Goal: Task Accomplishment & Management: Manage account settings

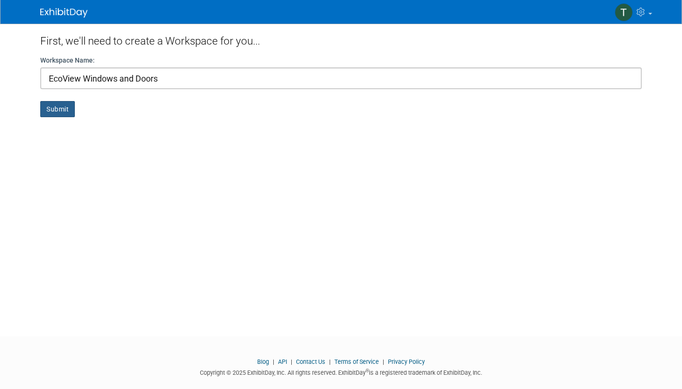
type input "EcoView Windows and Doors"
click at [50, 108] on button "Submit" at bounding box center [57, 109] width 35 height 16
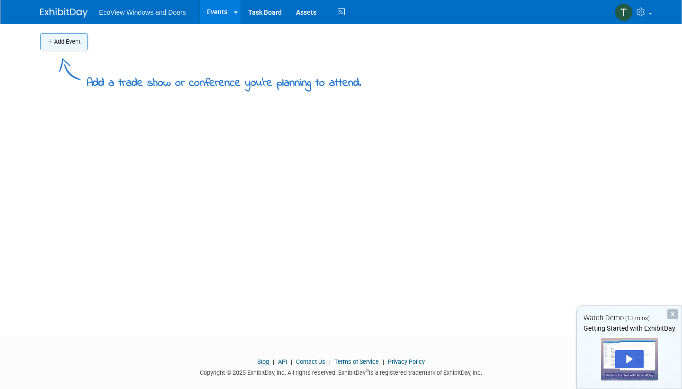
click at [63, 41] on button "Add Event" at bounding box center [63, 41] width 47 height 17
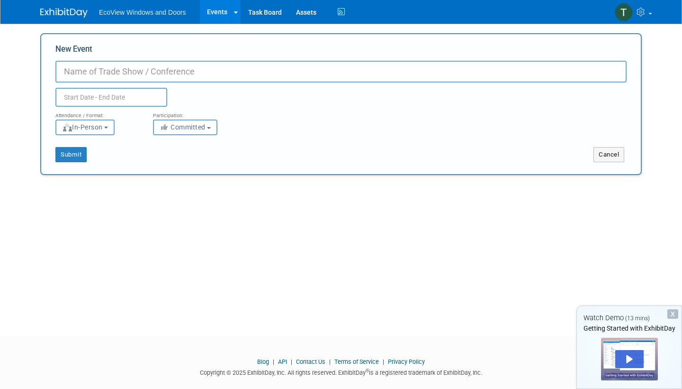
click at [116, 65] on input "New Event" at bounding box center [340, 72] width 571 height 22
type input "St. [PERSON_NAME] Home Expo"
click at [120, 96] on input "text" at bounding box center [111, 97] width 112 height 19
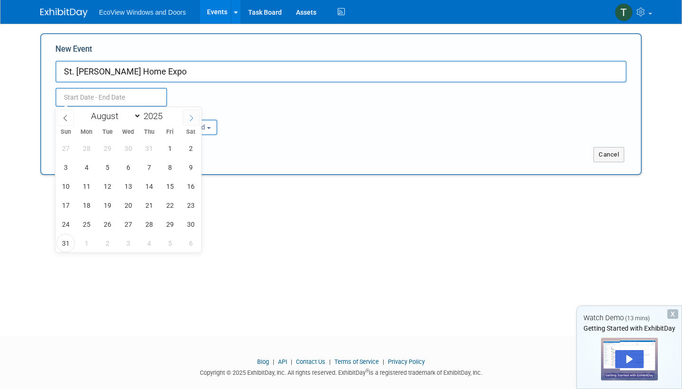
click at [186, 115] on span at bounding box center [191, 117] width 17 height 16
select select "8"
click at [168, 169] on span "12" at bounding box center [170, 167] width 18 height 18
click at [66, 184] on span "14" at bounding box center [65, 186] width 18 height 18
type input "Sep 12, 2025 to Sep 14, 2025"
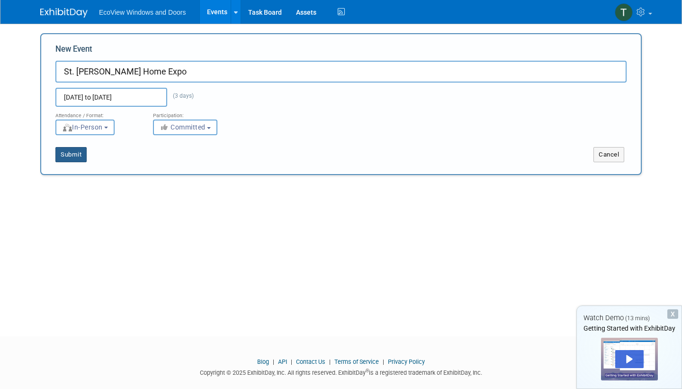
click at [83, 154] on button "Submit" at bounding box center [70, 154] width 31 height 15
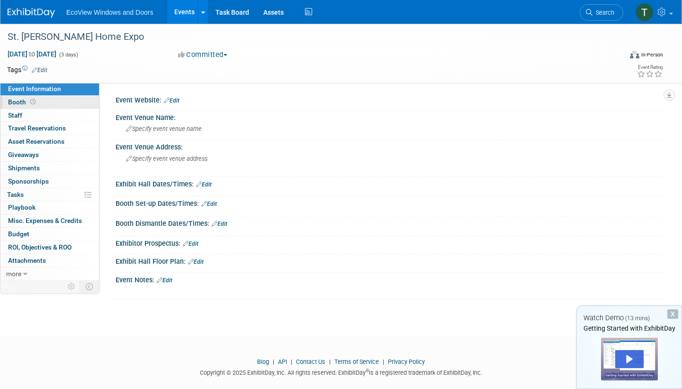
click at [46, 103] on link "Booth" at bounding box center [49, 102] width 99 height 13
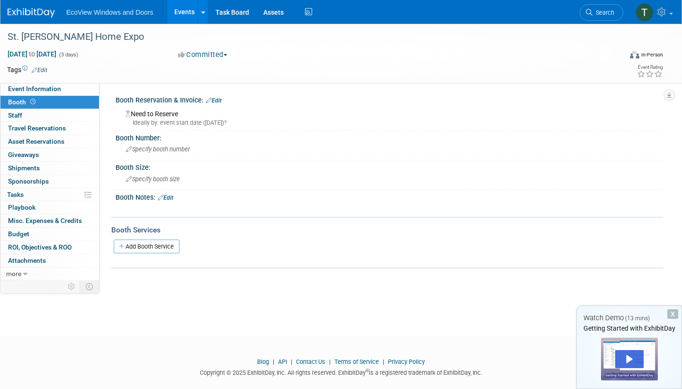
click at [221, 99] on link "Edit" at bounding box center [214, 100] width 16 height 7
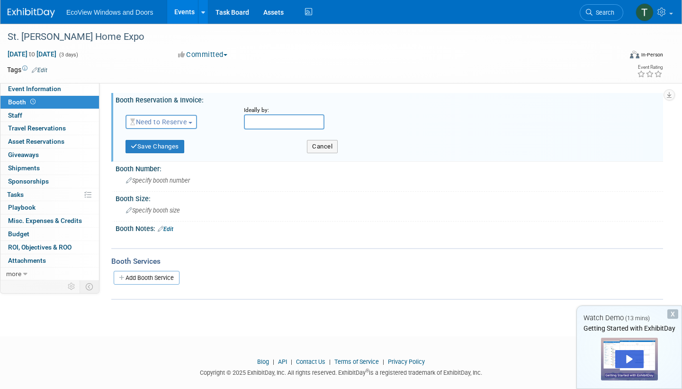
click at [183, 119] on span "Need to Reserve" at bounding box center [158, 122] width 56 height 8
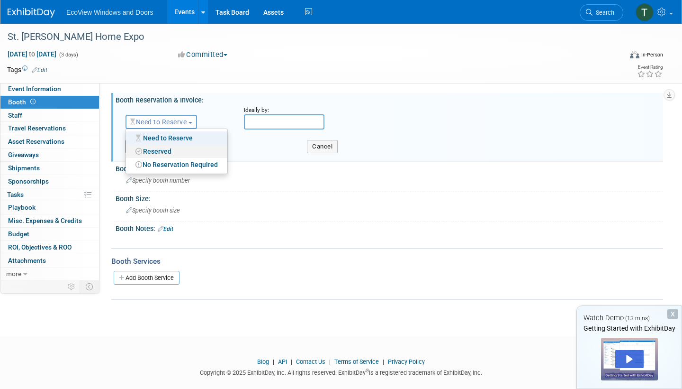
click at [184, 149] on link "Reserved" at bounding box center [176, 151] width 101 height 13
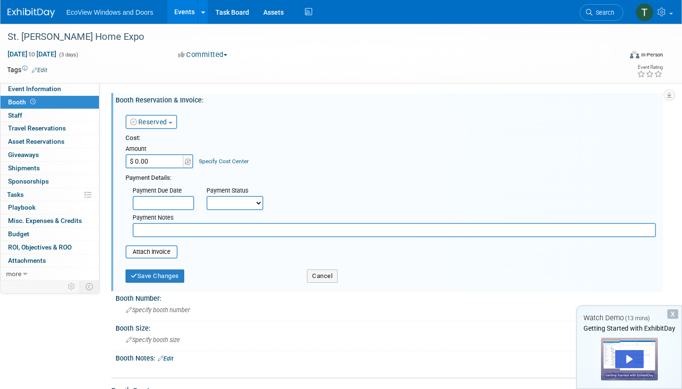
select select "1"
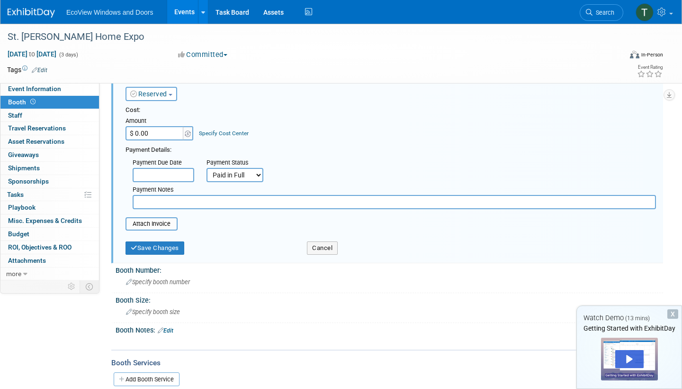
scroll to position [29, 0]
click at [329, 245] on button "Cancel" at bounding box center [322, 246] width 31 height 13
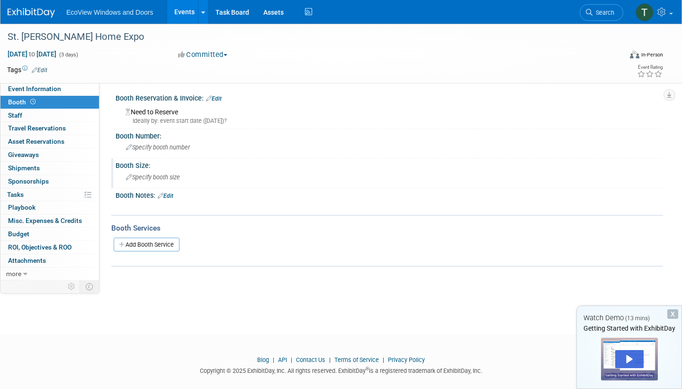
scroll to position [3, 0]
click at [54, 89] on span "Event Information" at bounding box center [34, 89] width 53 height 8
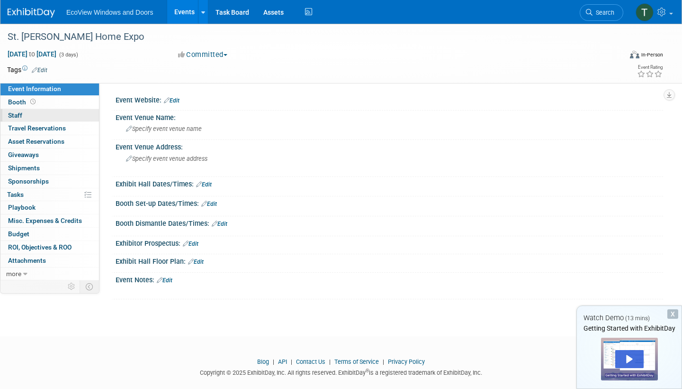
click at [23, 117] on link "0 Staff 0" at bounding box center [49, 115] width 99 height 13
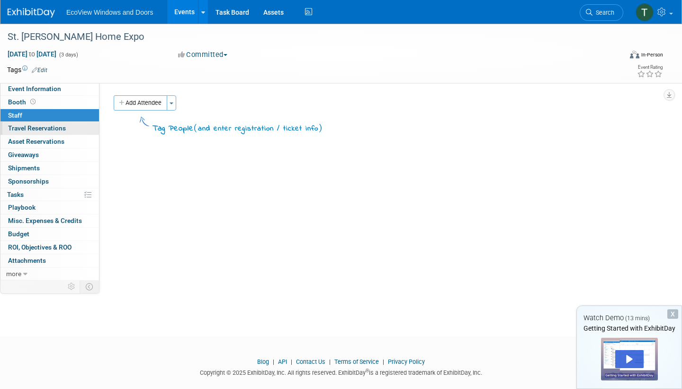
click at [59, 127] on span "Travel Reservations 0" at bounding box center [37, 128] width 58 height 8
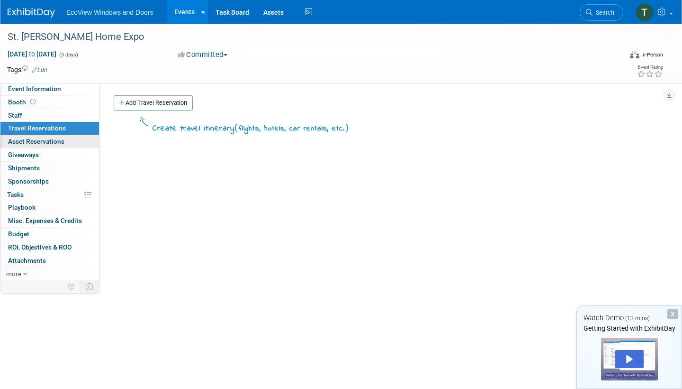
click at [40, 142] on span "Asset Reservations 0" at bounding box center [36, 141] width 56 height 8
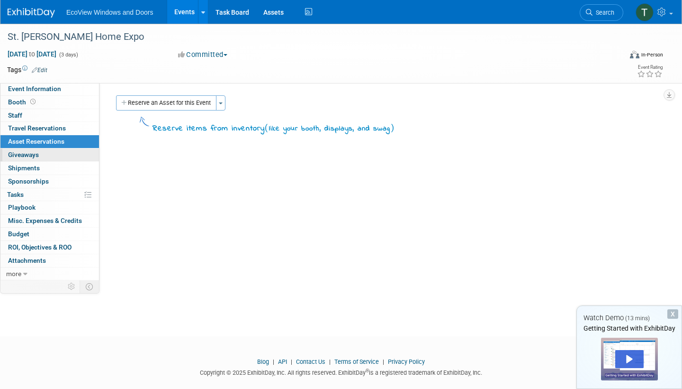
click at [51, 154] on link "0 Giveaways 0" at bounding box center [49, 154] width 99 height 13
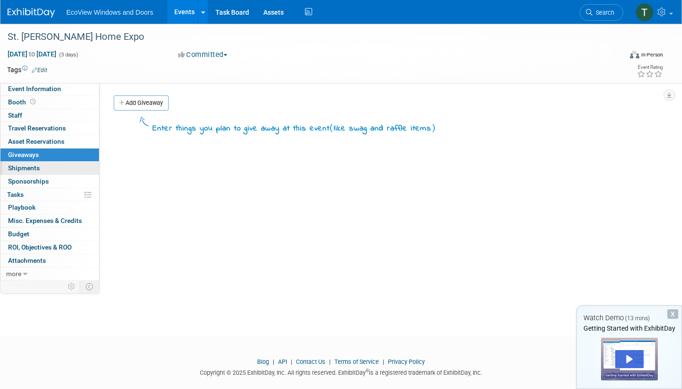
click at [66, 166] on link "0 Shipments 0" at bounding box center [49, 168] width 99 height 13
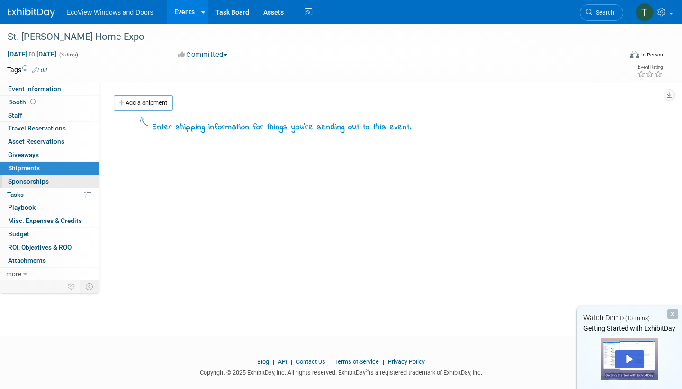
click at [61, 177] on link "0 Sponsorships 0" at bounding box center [49, 181] width 99 height 13
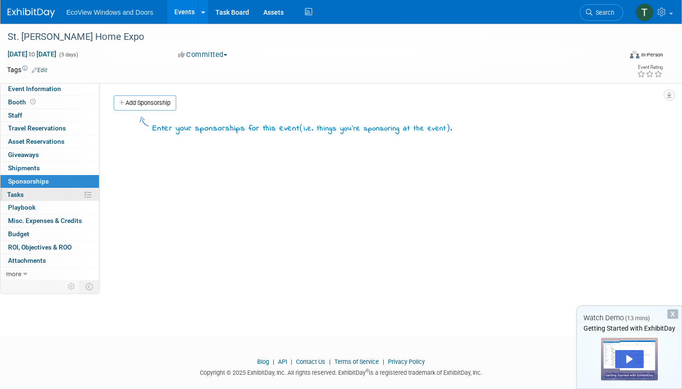
click at [48, 190] on link "0% Tasks 0%" at bounding box center [49, 194] width 99 height 13
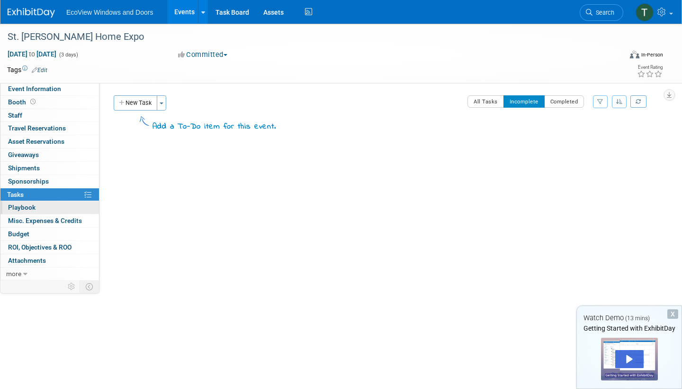
click at [33, 206] on span "Playbook 0" at bounding box center [21, 207] width 27 height 8
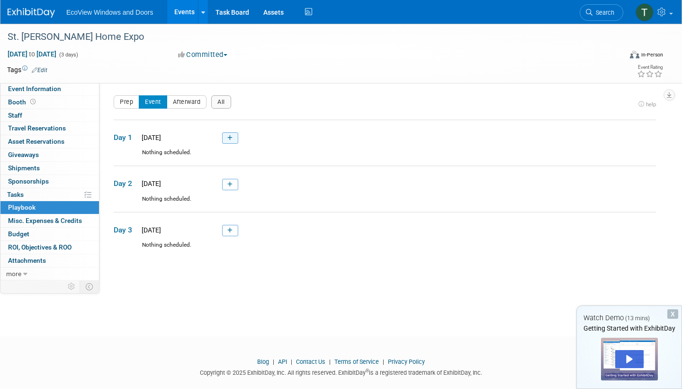
click at [232, 137] on icon at bounding box center [229, 138] width 5 height 6
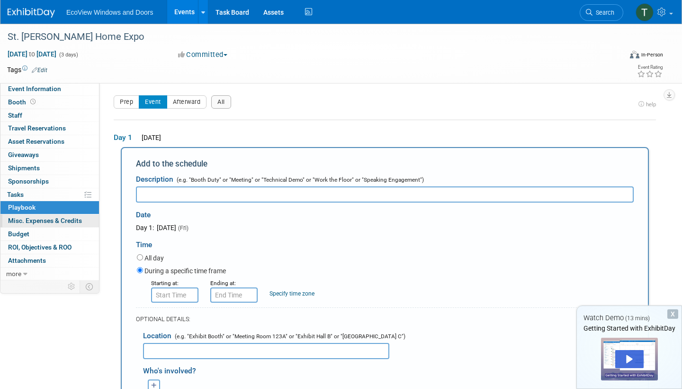
click at [39, 218] on span "Misc. Expenses & Credits 0" at bounding box center [45, 221] width 74 height 8
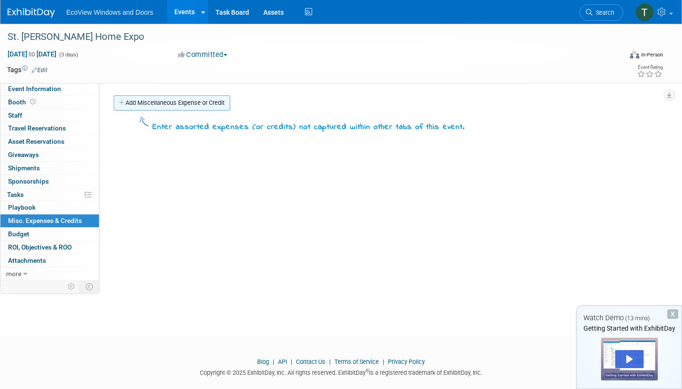
click at [169, 108] on link "Add Miscellaneous Expense or Credit" at bounding box center [172, 102] width 117 height 15
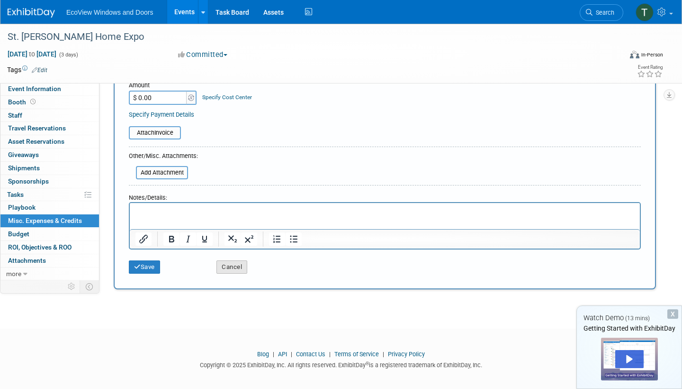
click at [233, 261] on button "Cancel" at bounding box center [232, 266] width 31 height 13
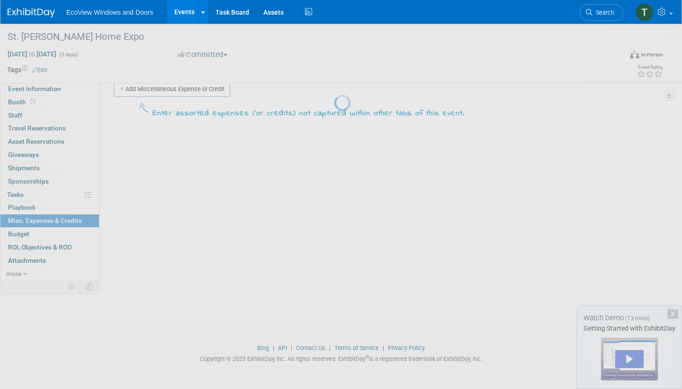
scroll to position [14, 0]
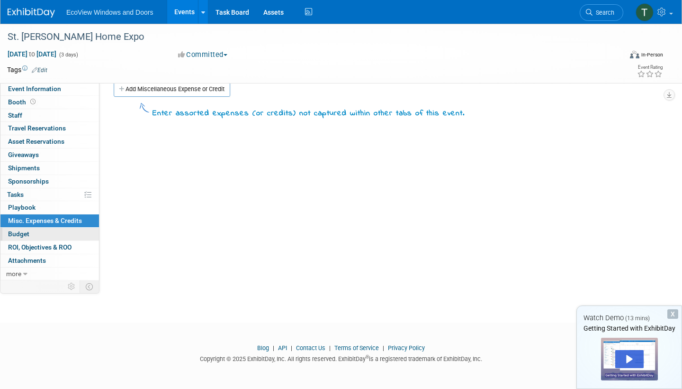
click at [37, 227] on link "Budget" at bounding box center [49, 233] width 99 height 13
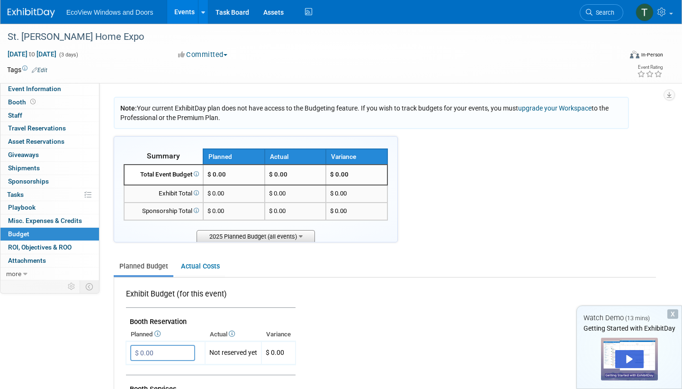
click at [292, 235] on span "2025 Planned Budget (all events)" at bounding box center [256, 236] width 118 height 12
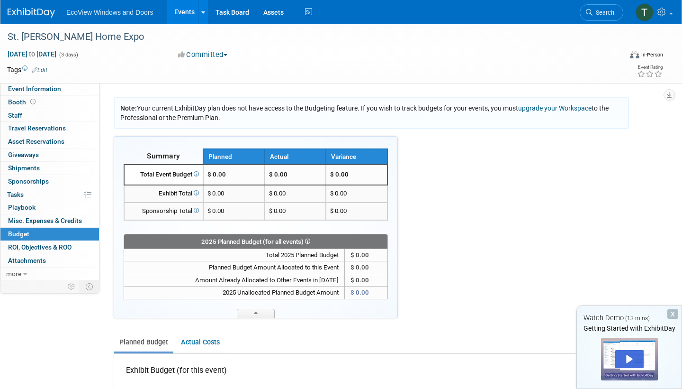
click at [246, 305] on div at bounding box center [256, 303] width 264 height 9
click at [252, 310] on span at bounding box center [256, 312] width 38 height 9
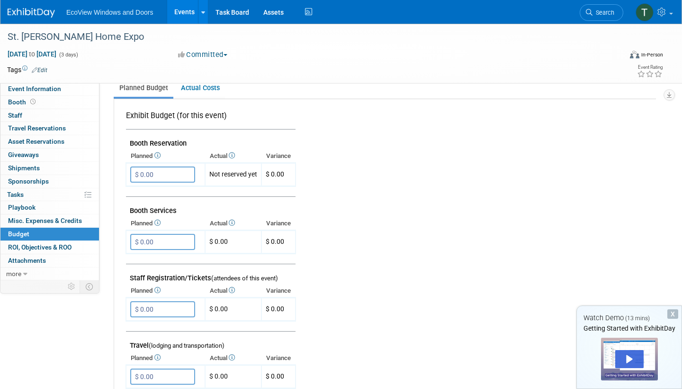
scroll to position [167, 0]
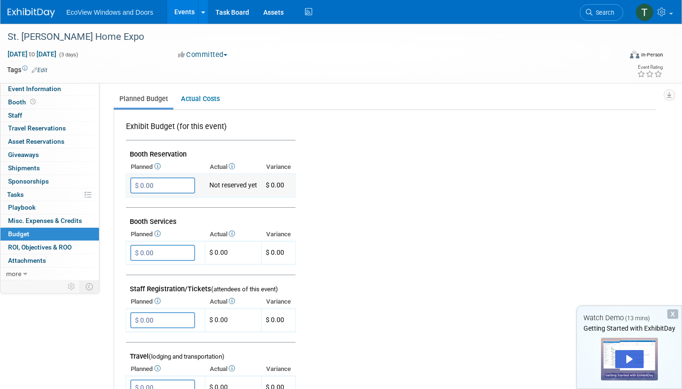
click at [177, 181] on input "$ 0.00" at bounding box center [162, 185] width 65 height 16
drag, startPoint x: 177, startPoint y: 181, endPoint x: 107, endPoint y: 165, distance: 71.8
click at [107, 165] on div "Event Information Event Info Booth Booth 0 Staff 0 Staff 0 Travel Reservations …" at bounding box center [341, 293] width 682 height 875
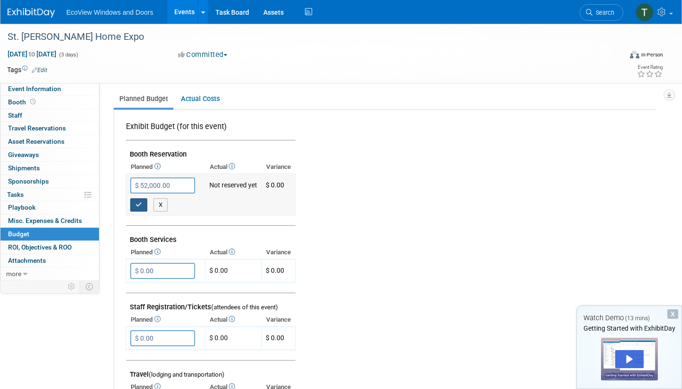
click at [143, 203] on button "button" at bounding box center [138, 204] width 17 height 13
type input "$ 0.00"
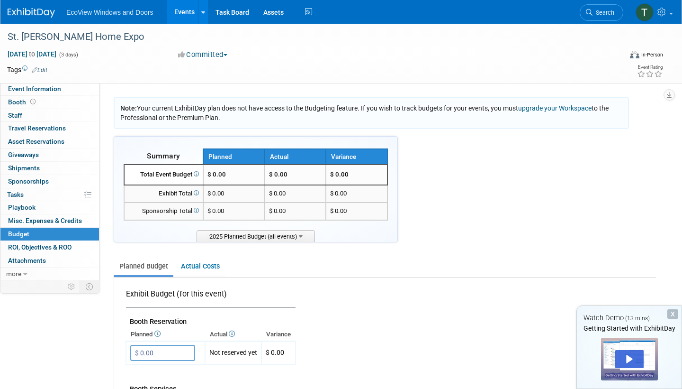
scroll to position [0, 0]
click at [59, 243] on span "ROI, Objectives & ROO 0" at bounding box center [39, 247] width 63 height 8
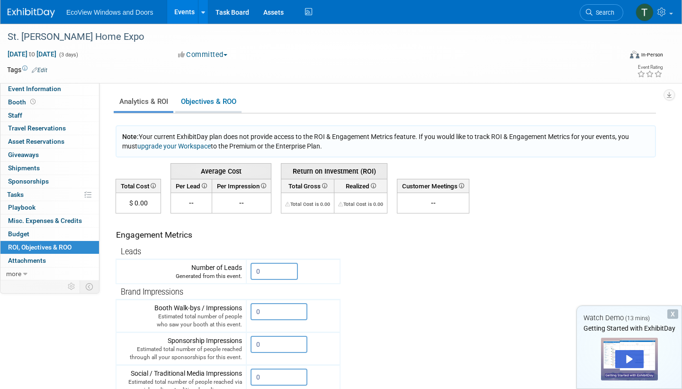
click at [220, 103] on link "Objectives & ROO 0" at bounding box center [208, 101] width 66 height 18
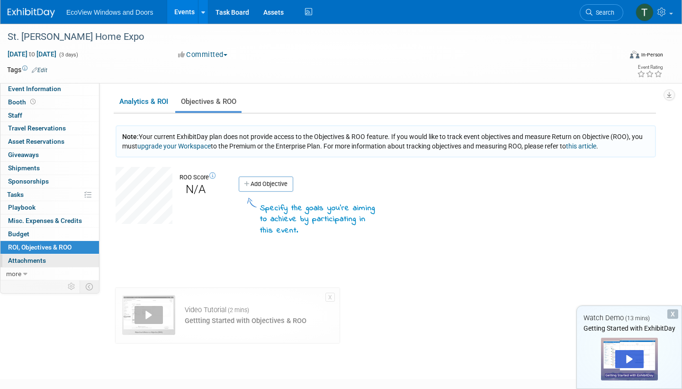
click at [42, 256] on span "Attachments 0" at bounding box center [27, 260] width 38 height 8
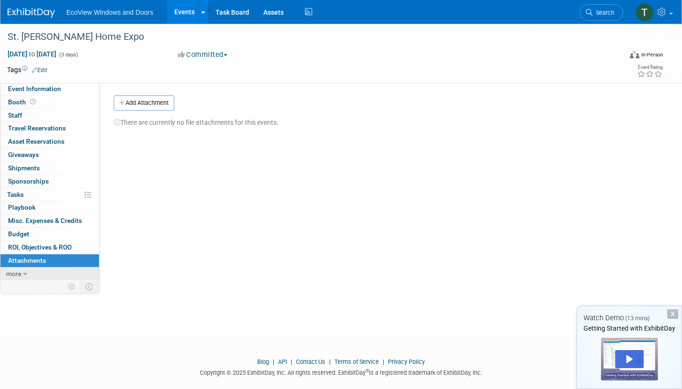
click at [24, 272] on link "more" at bounding box center [49, 273] width 99 height 13
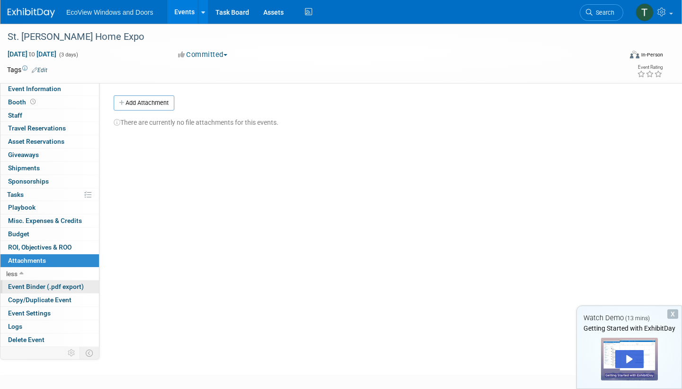
click at [43, 282] on span "Event Binder (.pdf export)" at bounding box center [46, 286] width 76 height 8
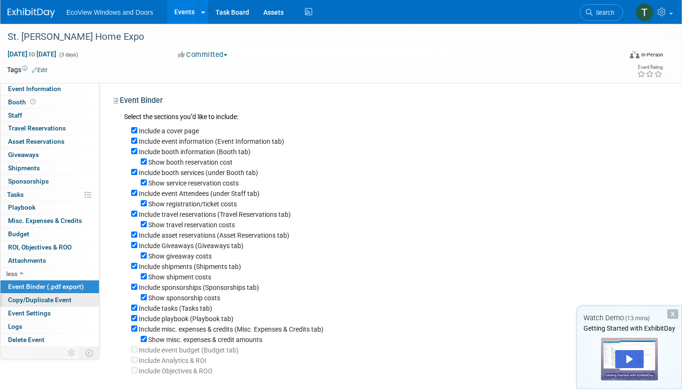
click at [45, 296] on span "Copy/Duplicate Event" at bounding box center [39, 300] width 63 height 8
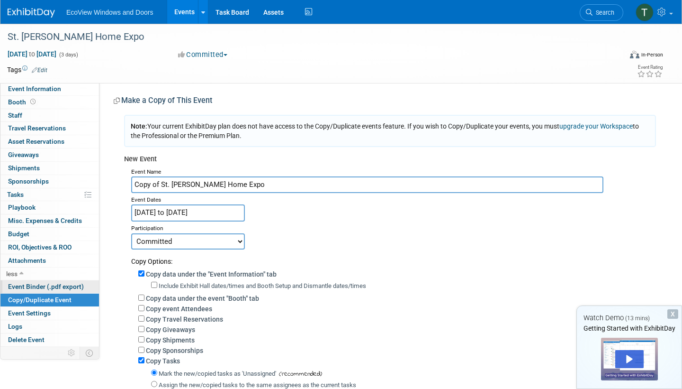
click at [44, 282] on span "Event Binder (.pdf export)" at bounding box center [46, 286] width 76 height 8
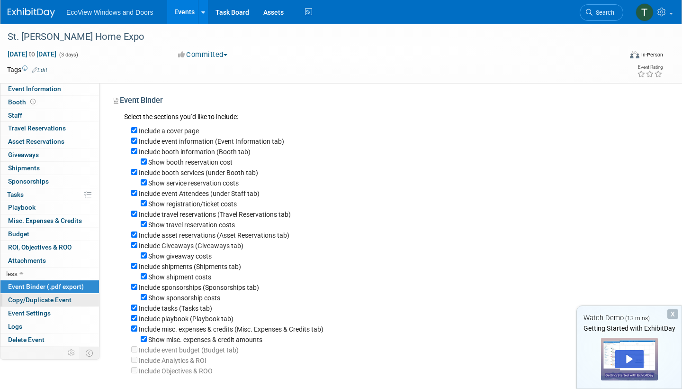
click at [44, 296] on span "Copy/Duplicate Event" at bounding box center [39, 300] width 63 height 8
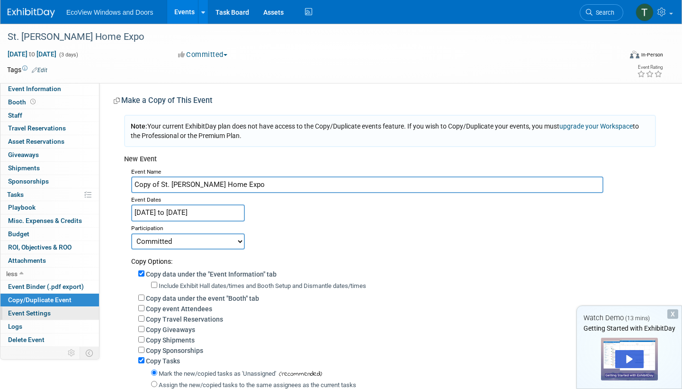
click at [41, 311] on link "Event Settings" at bounding box center [49, 313] width 99 height 13
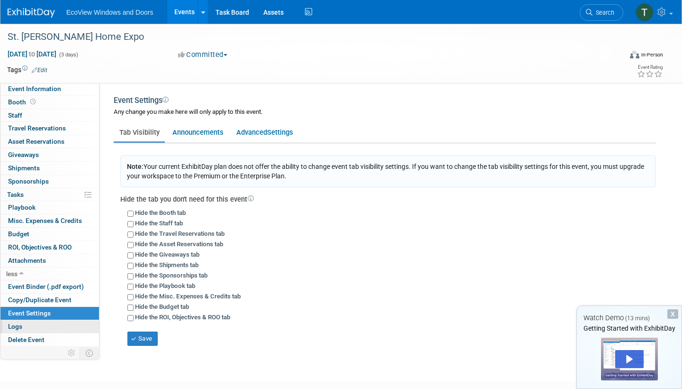
click at [42, 320] on link "Logs" at bounding box center [49, 326] width 99 height 13
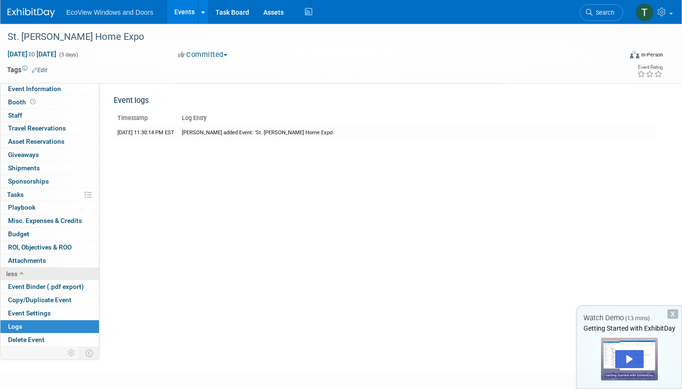
click at [25, 269] on link "less" at bounding box center [49, 273] width 99 height 13
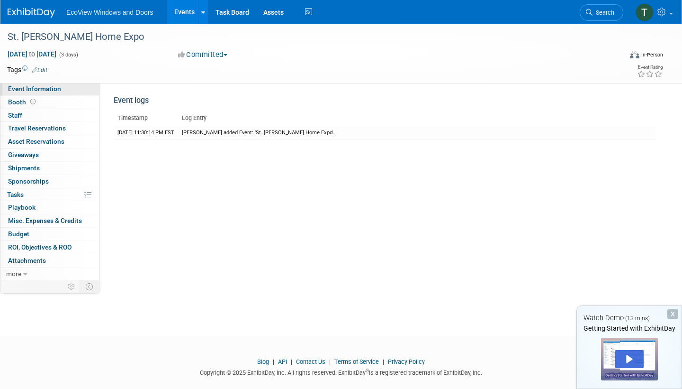
click at [32, 91] on span "Event Information" at bounding box center [34, 89] width 53 height 8
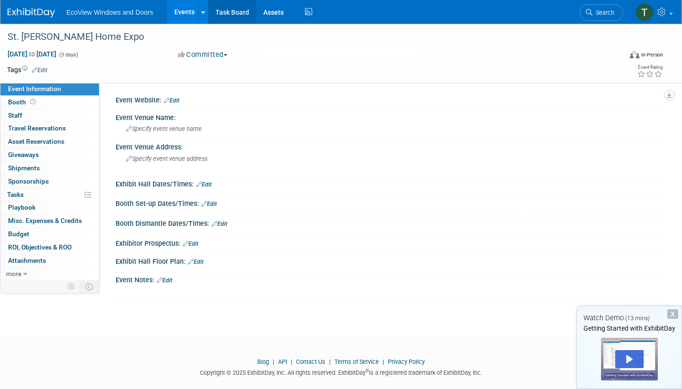
click at [237, 17] on link "Task Board" at bounding box center [232, 12] width 48 height 24
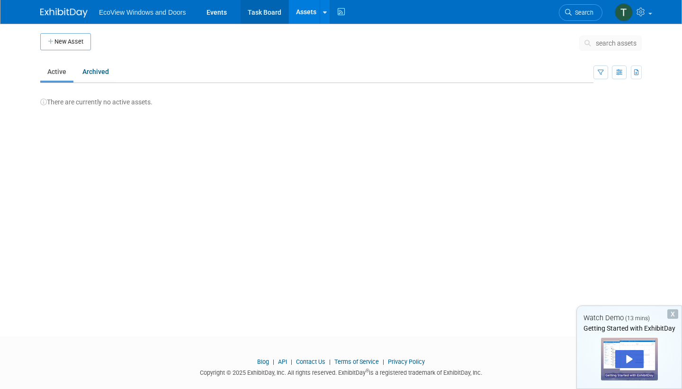
click at [272, 12] on link "Task Board" at bounding box center [265, 12] width 48 height 24
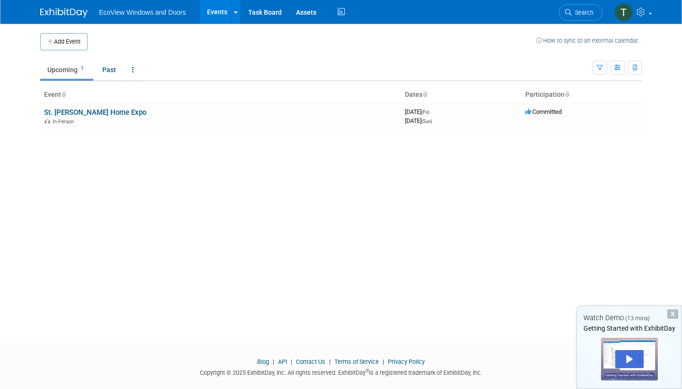
click at [608, 41] on link "How to sync to an external calendar..." at bounding box center [589, 40] width 106 height 7
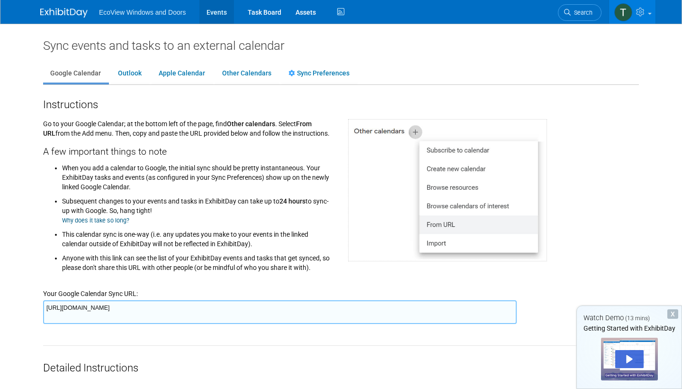
click at [205, 10] on link "Events" at bounding box center [216, 12] width 35 height 24
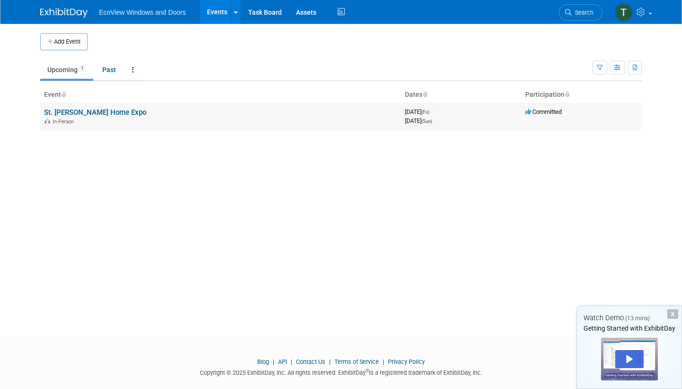
click at [101, 111] on link "St. [PERSON_NAME] Home Expo" at bounding box center [95, 112] width 102 height 9
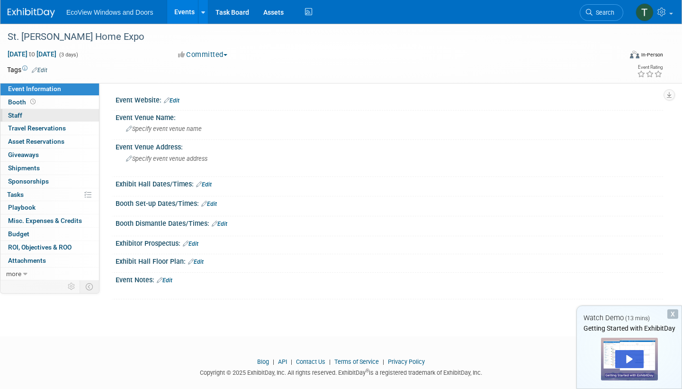
click at [67, 112] on link "0 Staff 0" at bounding box center [49, 115] width 99 height 13
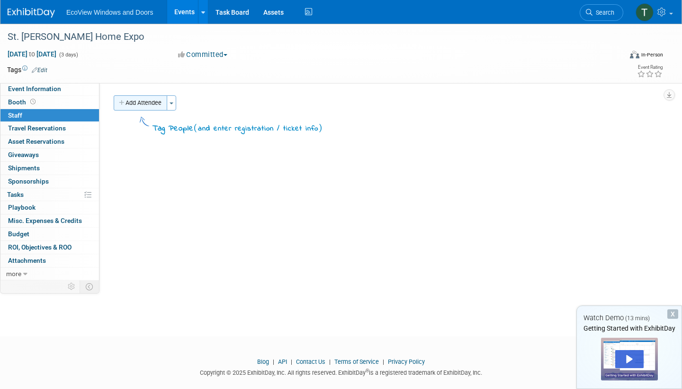
click at [154, 105] on button "Add Attendee" at bounding box center [141, 102] width 54 height 15
select select "f16a5af5-7109-4810-ad9b-f4f76dca83c2"
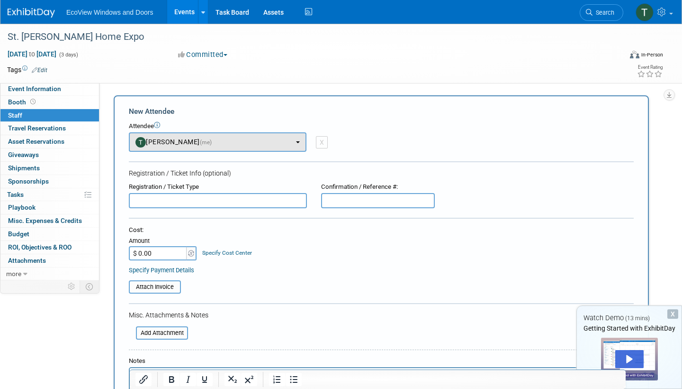
click at [261, 133] on button "Taylor Sharp (me)" at bounding box center [218, 141] width 178 height 19
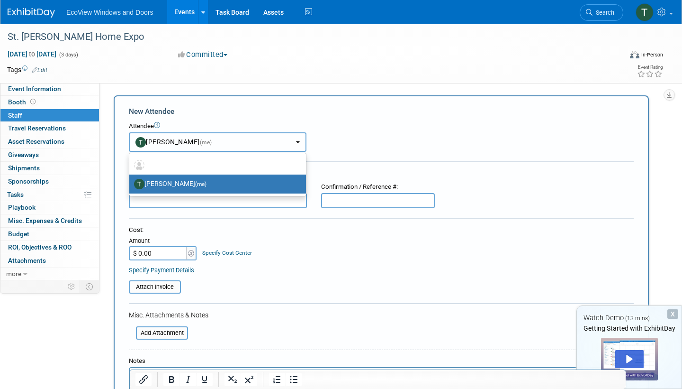
click at [261, 140] on button "Taylor Sharp (me)" at bounding box center [218, 141] width 178 height 19
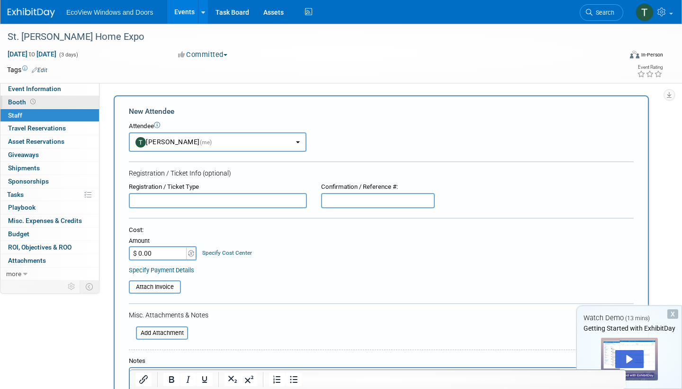
click at [42, 101] on link "Booth" at bounding box center [49, 102] width 99 height 13
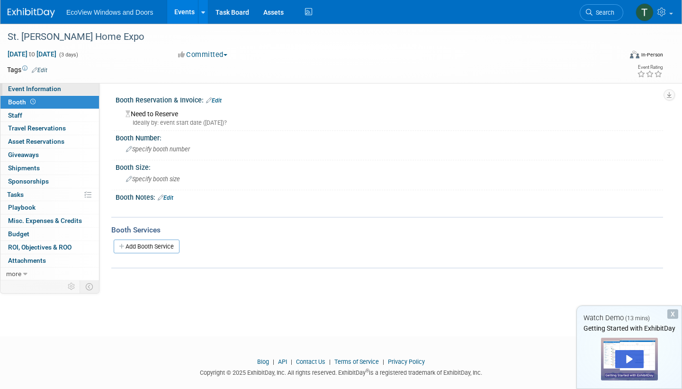
click at [62, 88] on link "Event Information" at bounding box center [49, 88] width 99 height 13
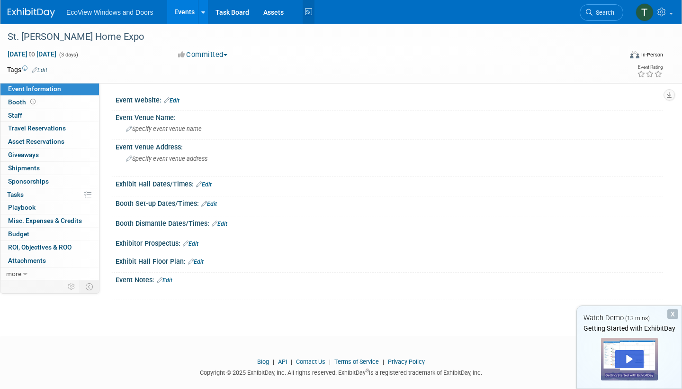
click at [313, 19] on link "Activity Feed" at bounding box center [309, 12] width 12 height 24
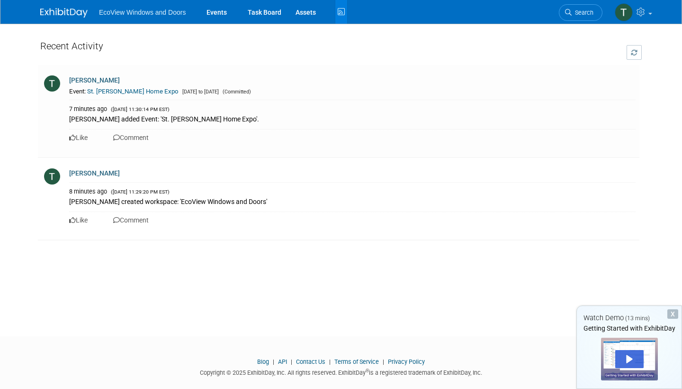
click at [313, 19] on link "Assets" at bounding box center [306, 12] width 35 height 24
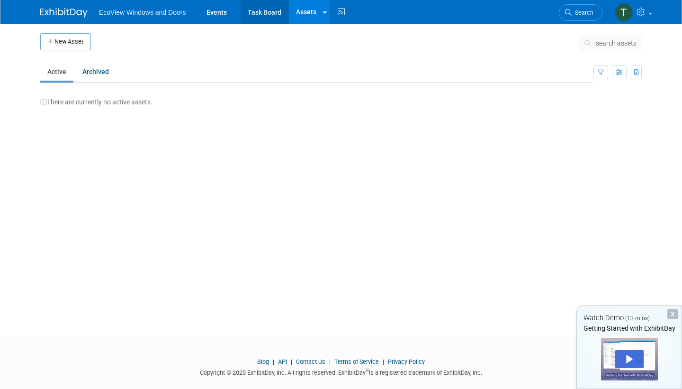
click at [268, 17] on link "Task Board" at bounding box center [265, 12] width 48 height 24
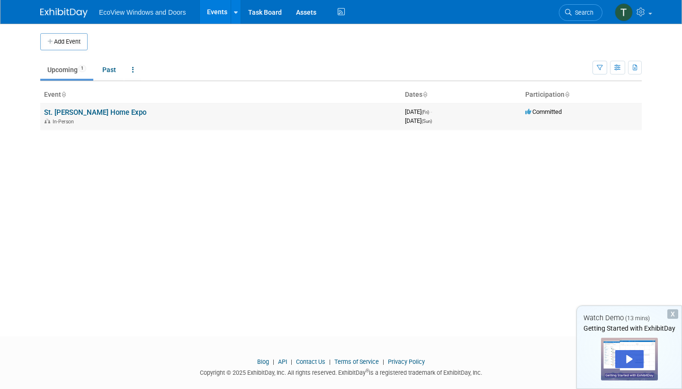
click at [92, 108] on link "St. [PERSON_NAME] Home Expo" at bounding box center [95, 112] width 102 height 9
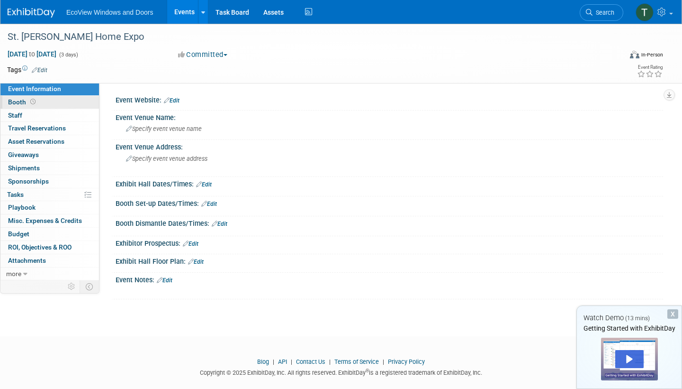
click at [42, 104] on link "Booth" at bounding box center [49, 102] width 99 height 13
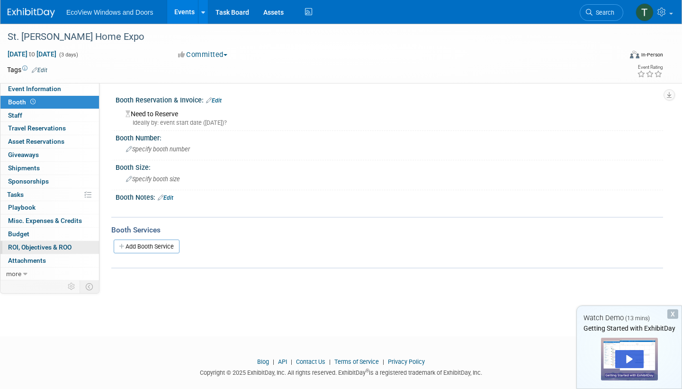
click at [81, 245] on link "0 ROI, Objectives & ROO 0" at bounding box center [49, 247] width 99 height 13
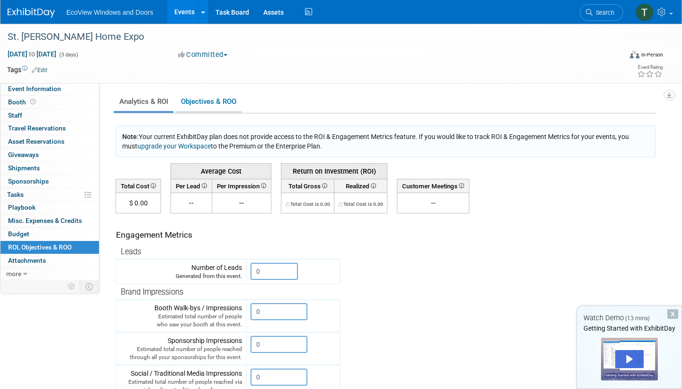
click at [211, 104] on link "Objectives & ROO 0" at bounding box center [208, 101] width 66 height 18
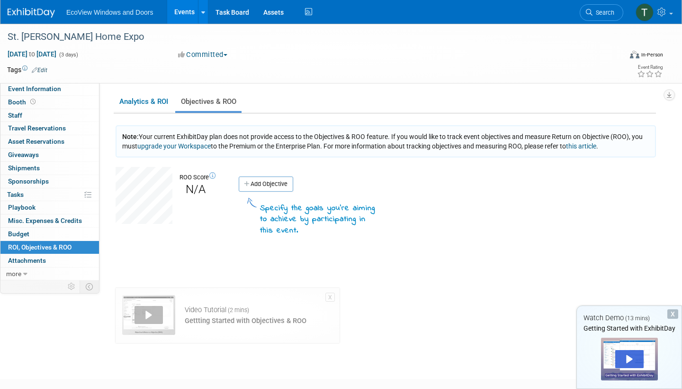
click at [148, 114] on div "Analytics & ROI Objectives & ROO 0 Note: Your current ExhibitDay plan does not …" at bounding box center [385, 216] width 543 height 251
click at [149, 106] on link "Analytics & ROI" at bounding box center [144, 101] width 60 height 18
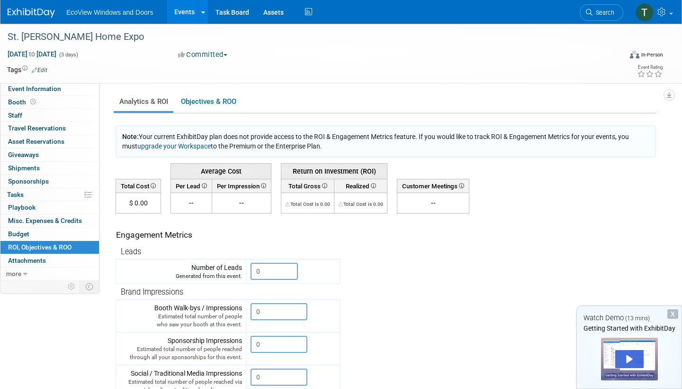
click at [181, 17] on link "Events" at bounding box center [184, 12] width 35 height 24
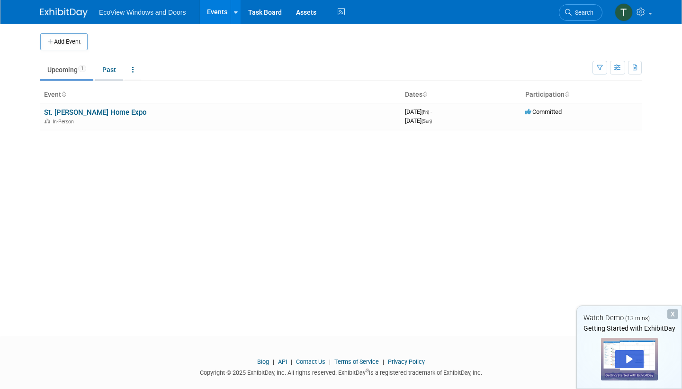
click at [115, 68] on link "Past" at bounding box center [109, 70] width 28 height 18
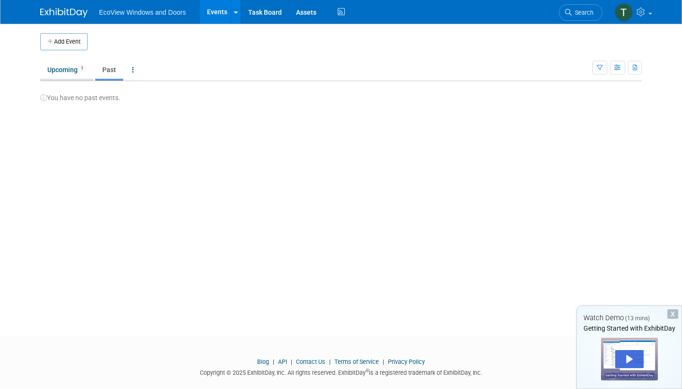
click at [72, 74] on link "Upcoming 1" at bounding box center [66, 70] width 53 height 18
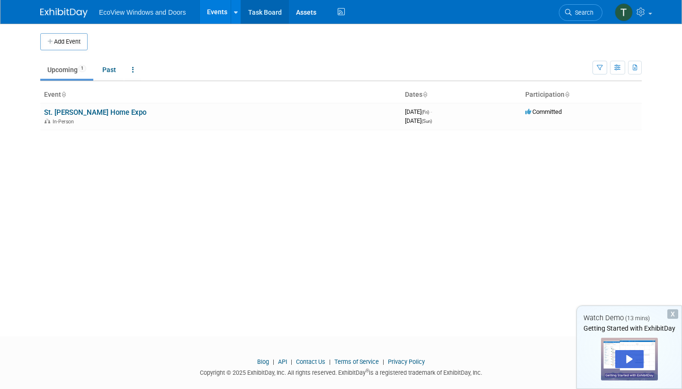
click at [255, 9] on link "Task Board" at bounding box center [265, 12] width 48 height 24
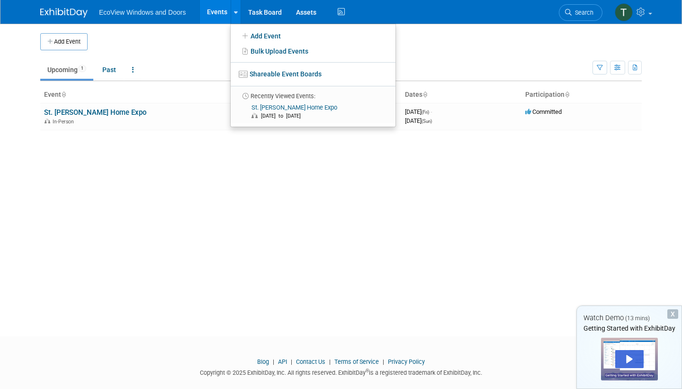
click at [174, 43] on td at bounding box center [350, 41] width 525 height 17
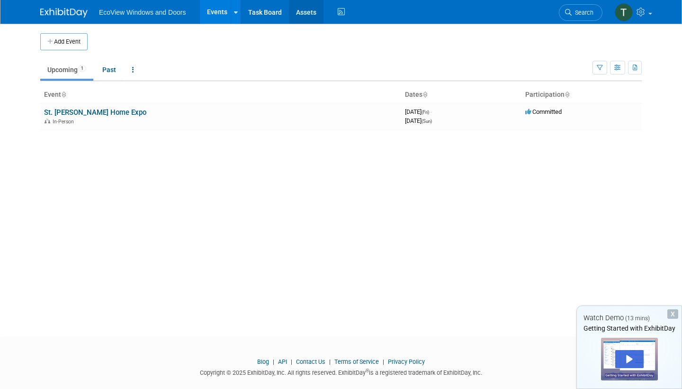
click at [306, 14] on link "Assets" at bounding box center [306, 12] width 35 height 24
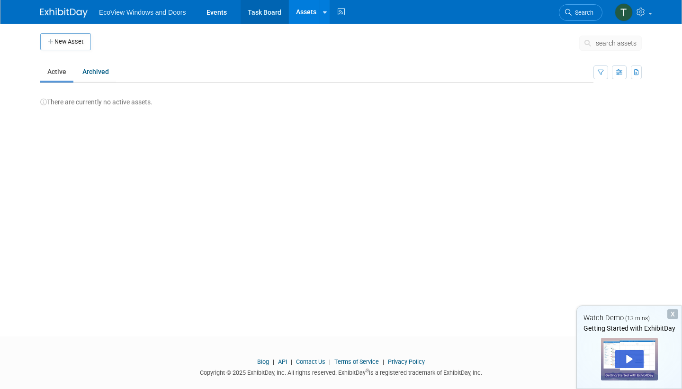
click at [260, 14] on link "Task Board" at bounding box center [265, 12] width 48 height 24
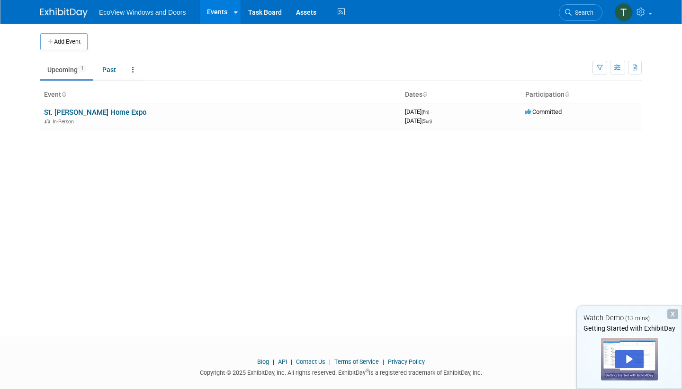
click at [155, 8] on li "EcoView Windows and Doors" at bounding box center [149, 9] width 100 height 14
click at [132, 69] on link at bounding box center [133, 70] width 16 height 18
click at [134, 69] on icon at bounding box center [133, 69] width 2 height 7
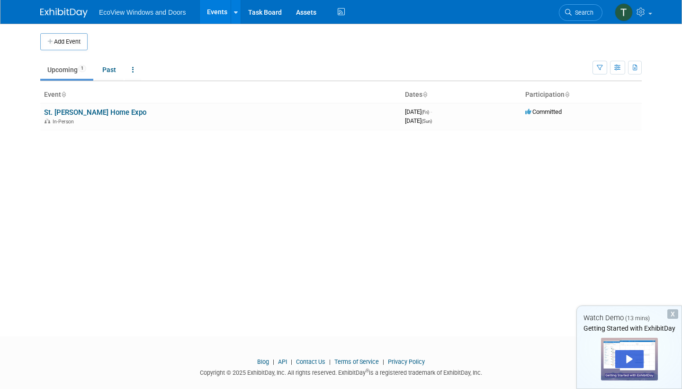
click at [173, 258] on div "Add Event New Event Duplicate Event Warning There is another event in your work…" at bounding box center [341, 171] width 616 height 295
drag, startPoint x: 135, startPoint y: 171, endPoint x: 317, endPoint y: 266, distance: 205.8
click at [317, 266] on div "Add Event New Event Duplicate Event Warning There is another event in your work…" at bounding box center [341, 171] width 616 height 295
click at [651, 45] on body "EcoView Windows and Doors Events Add Event Bulk Upload Events Shareable Event B…" at bounding box center [341, 194] width 682 height 389
click at [674, 316] on div "X" at bounding box center [673, 313] width 11 height 9
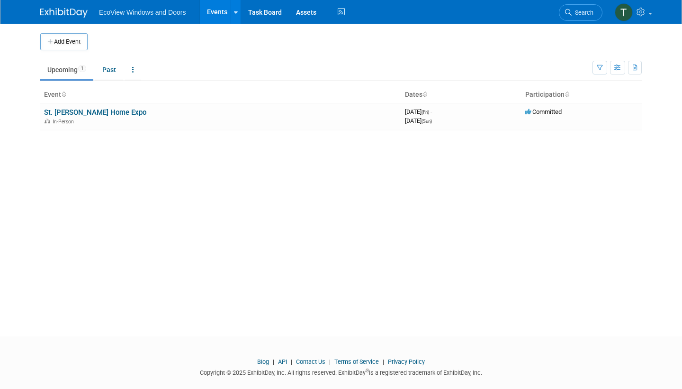
click at [281, 361] on link "API" at bounding box center [282, 361] width 9 height 7
click at [620, 72] on button "button" at bounding box center [617, 68] width 15 height 14
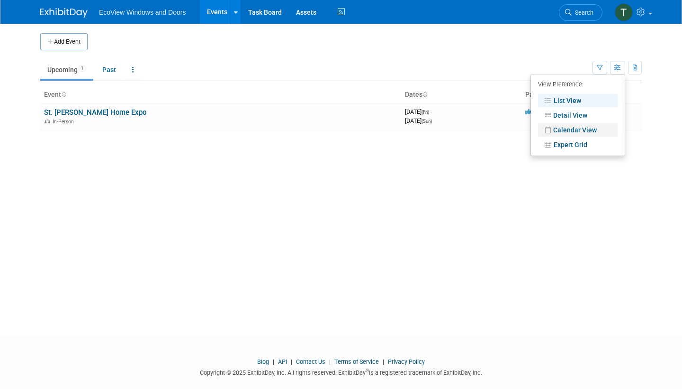
click at [598, 130] on link "Calendar View" at bounding box center [578, 129] width 80 height 13
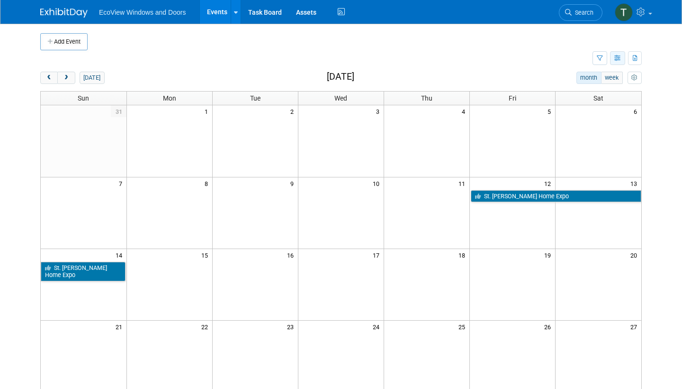
click at [616, 59] on icon "button" at bounding box center [618, 58] width 7 height 6
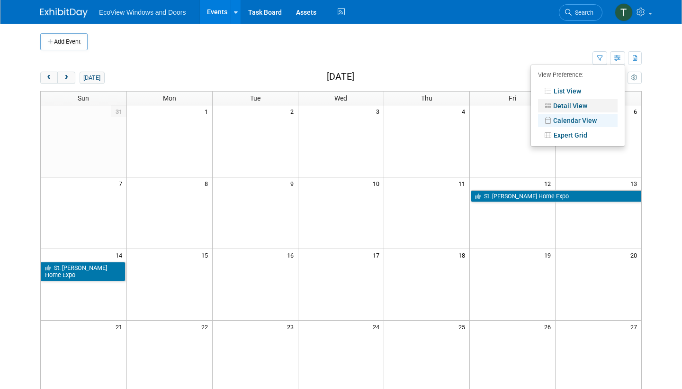
click at [587, 104] on link "Detail View" at bounding box center [578, 105] width 80 height 13
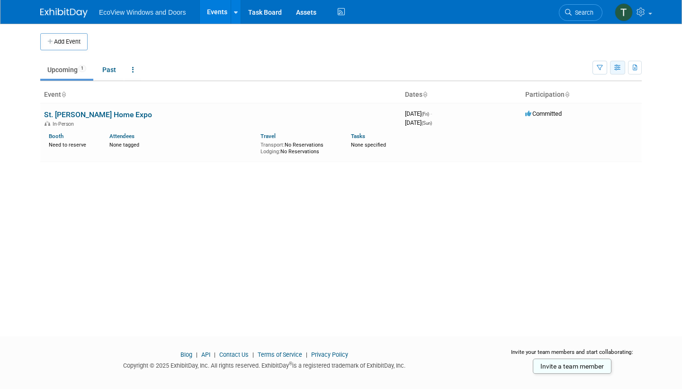
click at [616, 63] on button "button" at bounding box center [617, 68] width 15 height 14
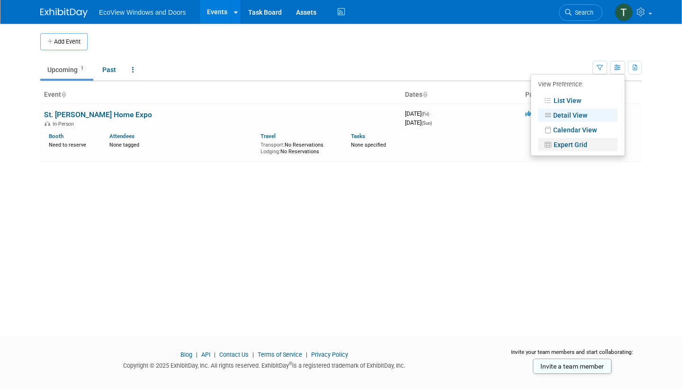
click at [581, 145] on link "Expert Grid" at bounding box center [578, 144] width 80 height 13
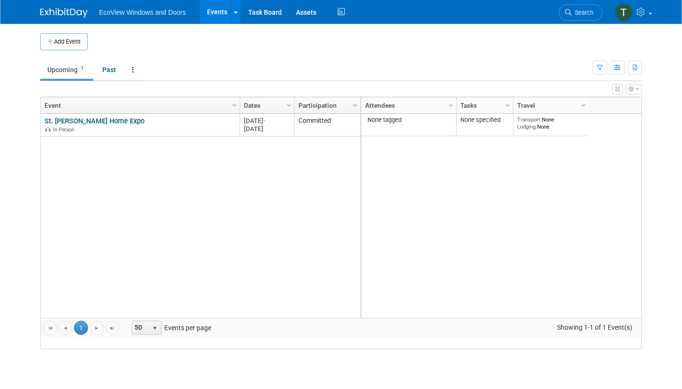
click at [613, 68] on button "button" at bounding box center [617, 68] width 15 height 14
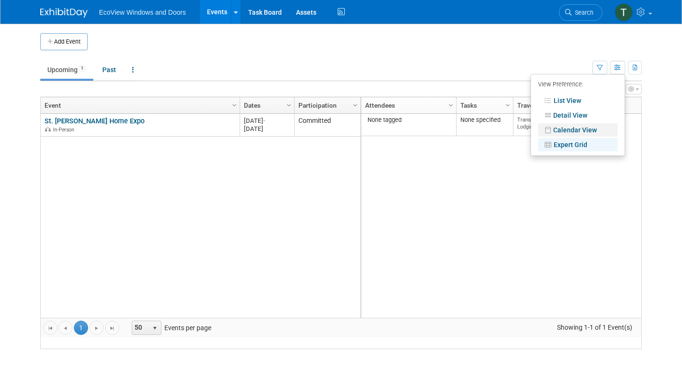
click at [585, 127] on link "Calendar View" at bounding box center [578, 129] width 80 height 13
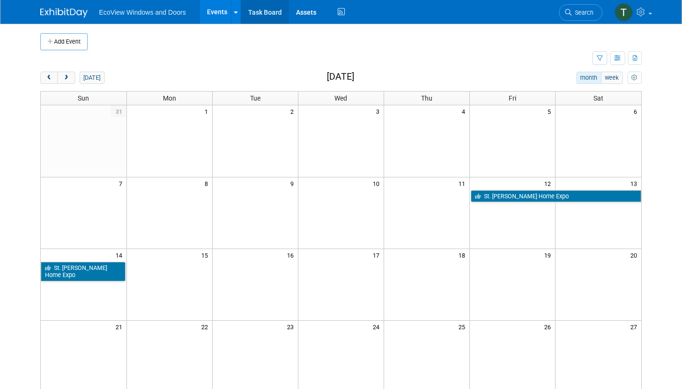
click at [257, 16] on link "Task Board" at bounding box center [265, 12] width 48 height 24
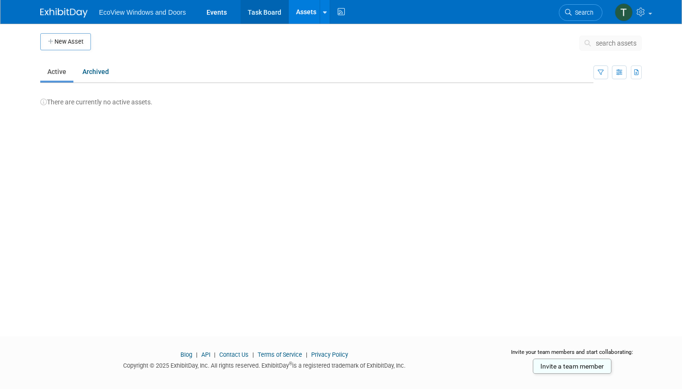
click at [271, 10] on link "Task Board" at bounding box center [265, 12] width 48 height 24
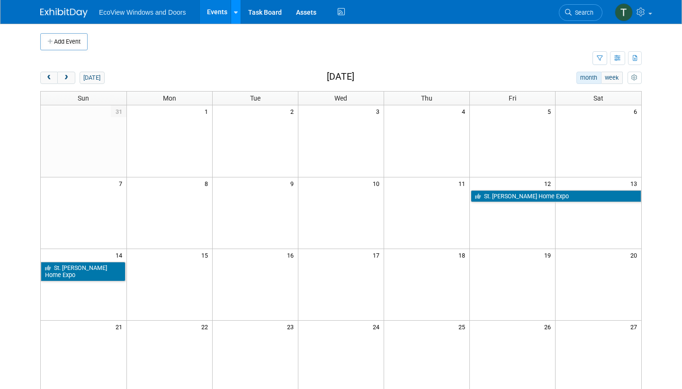
click at [237, 10] on link at bounding box center [236, 12] width 10 height 24
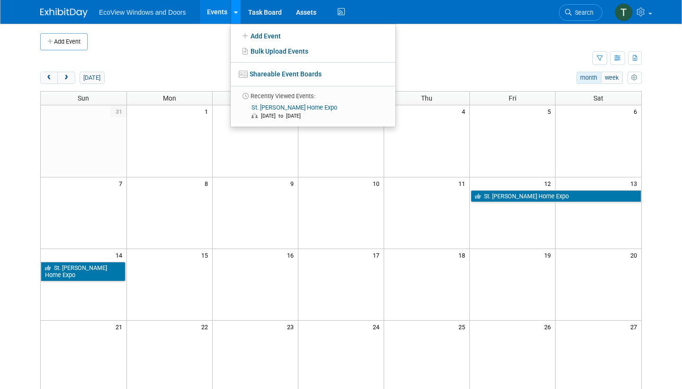
click at [236, 16] on div at bounding box center [236, 11] width 4 height 9
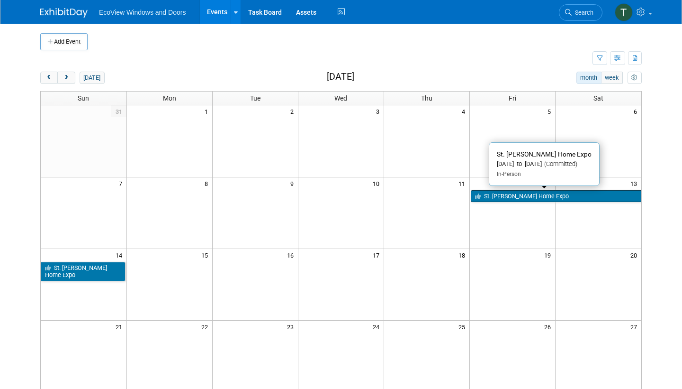
click at [510, 196] on link "St. [PERSON_NAME] Home Expo" at bounding box center [556, 196] width 171 height 12
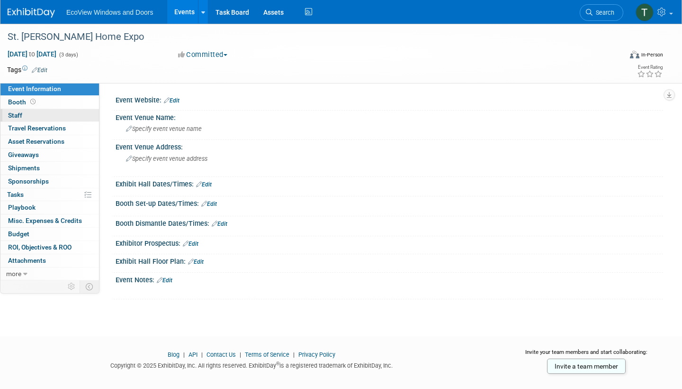
click at [27, 120] on link "0 Staff 0" at bounding box center [49, 115] width 99 height 13
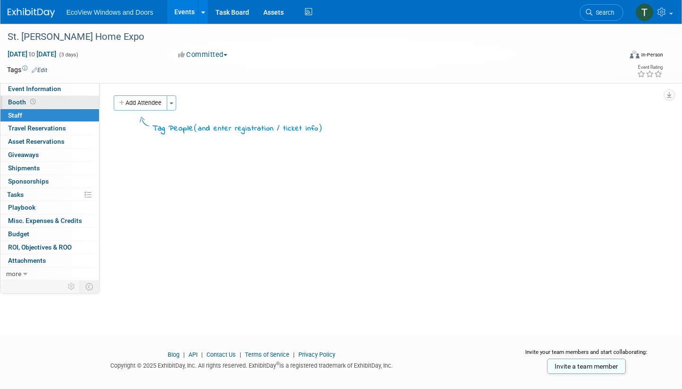
click at [46, 101] on link "Booth" at bounding box center [49, 102] width 99 height 13
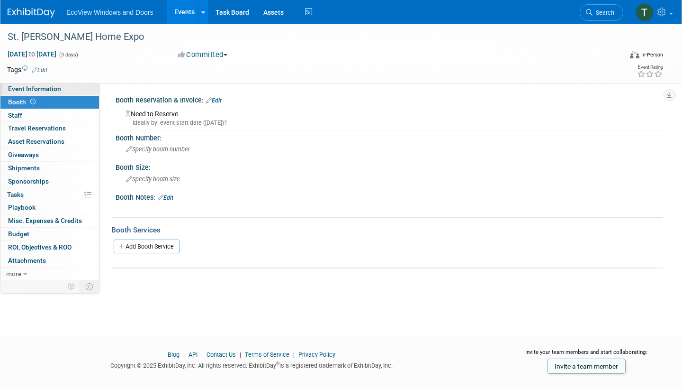
click at [67, 91] on link "Event Information" at bounding box center [49, 88] width 99 height 13
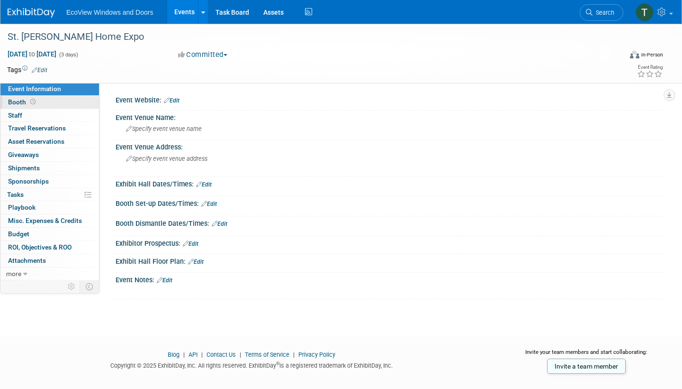
click at [68, 102] on link "Booth" at bounding box center [49, 102] width 99 height 13
